Goal: Transaction & Acquisition: Purchase product/service

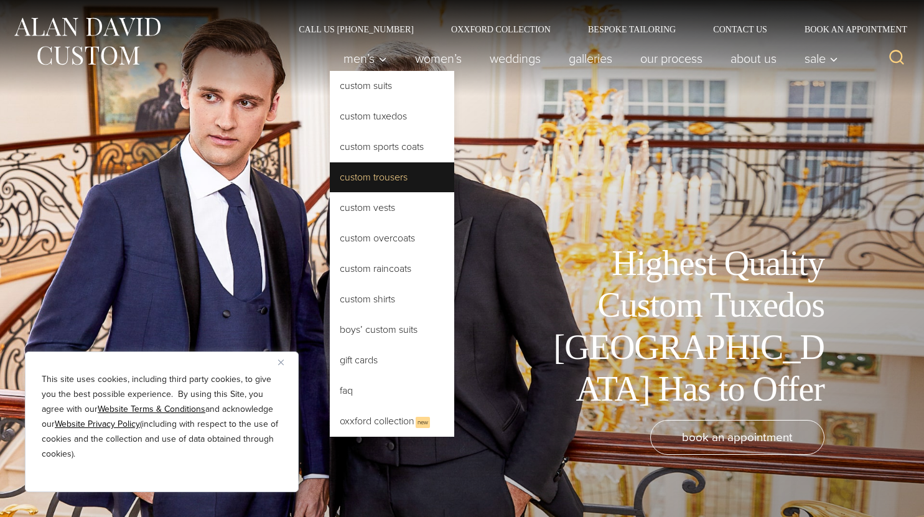
click at [385, 182] on link "Custom Trousers" at bounding box center [392, 177] width 125 height 30
